Goal: Find specific page/section: Find specific page/section

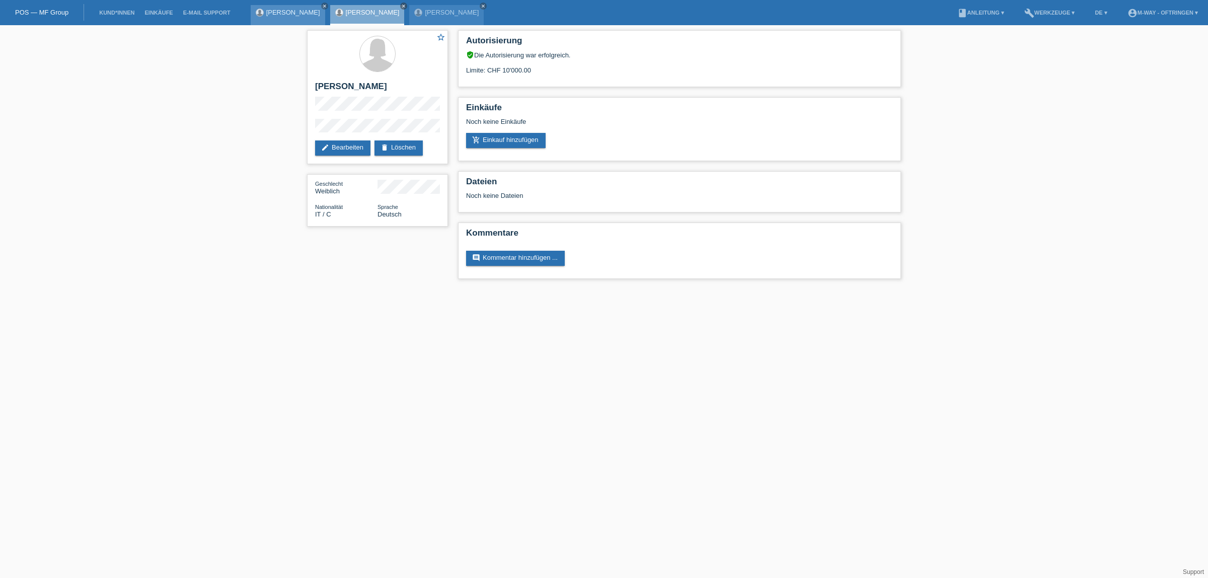
click at [287, 14] on link "[PERSON_NAME]" at bounding box center [293, 13] width 54 height 8
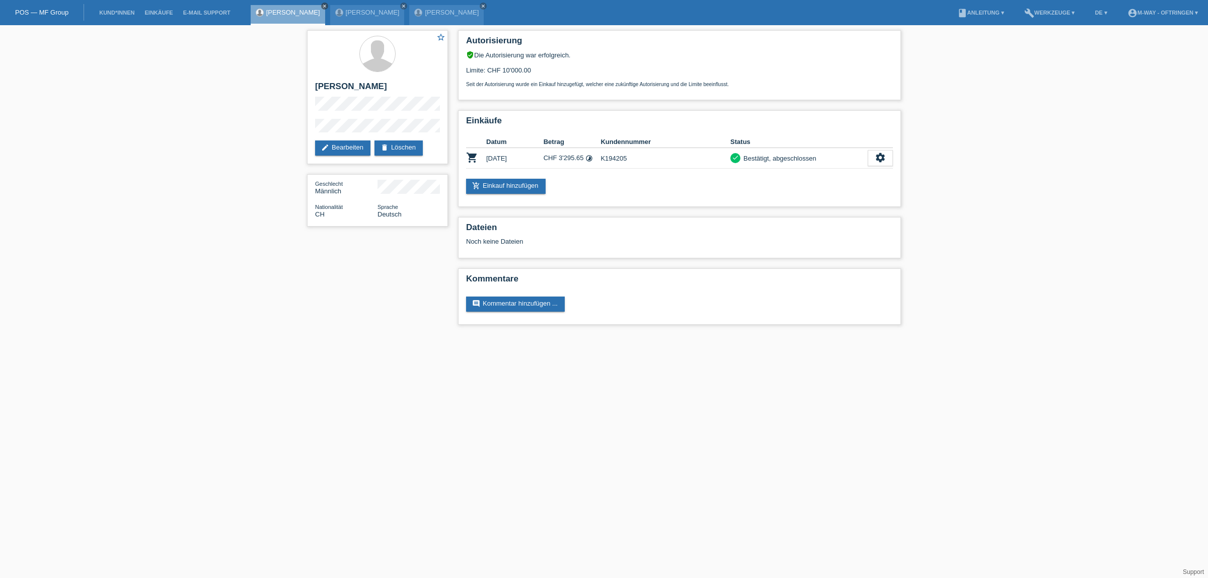
click at [322, 4] on icon "close" at bounding box center [324, 6] width 5 height 5
click at [306, 4] on div "Francesco De Sando close" at bounding box center [291, 12] width 80 height 25
click at [328, 4] on link "close" at bounding box center [324, 6] width 7 height 7
